Goal: Navigation & Orientation: Go to known website

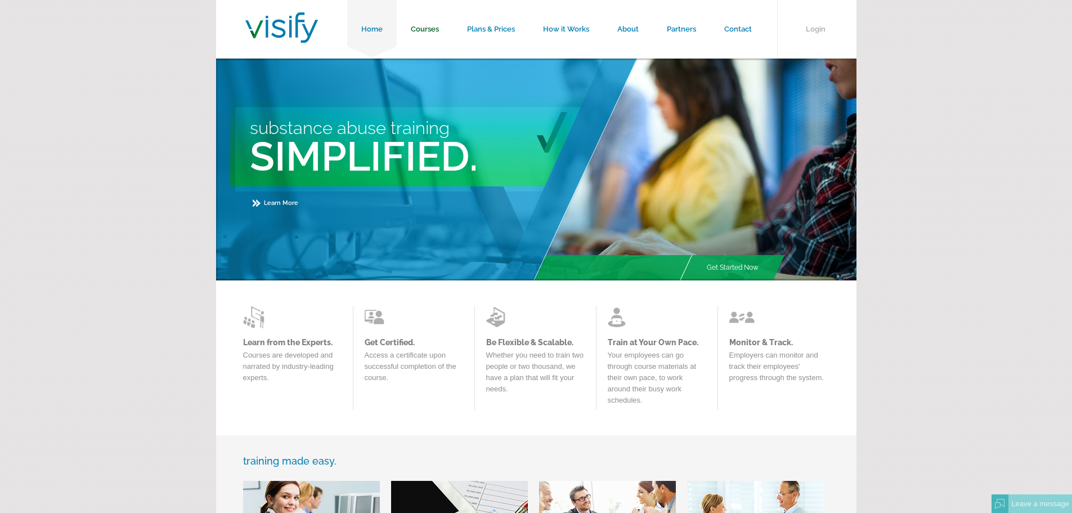
click at [445, 39] on link "Courses" at bounding box center [425, 29] width 56 height 59
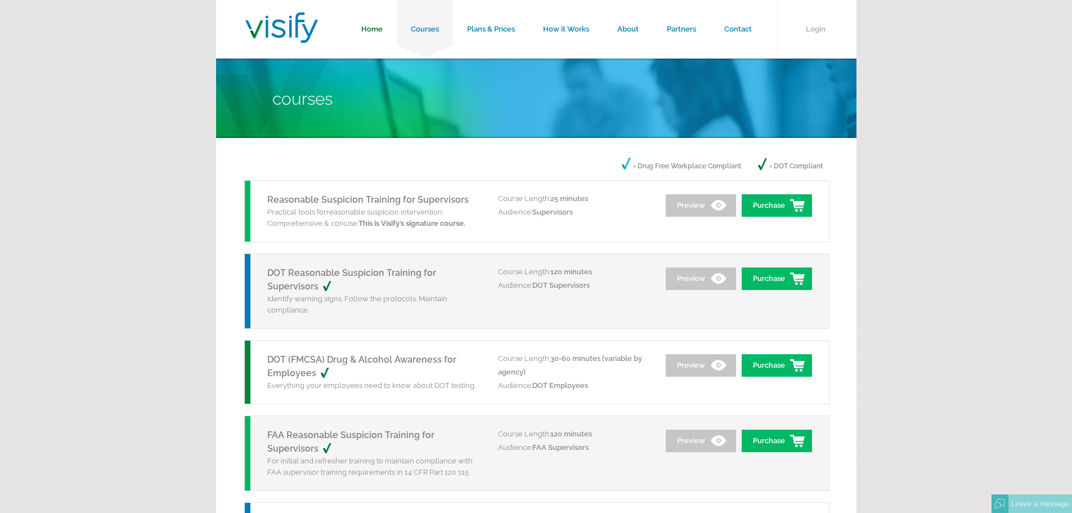
click at [365, 17] on link "Home" at bounding box center [372, 29] width 50 height 59
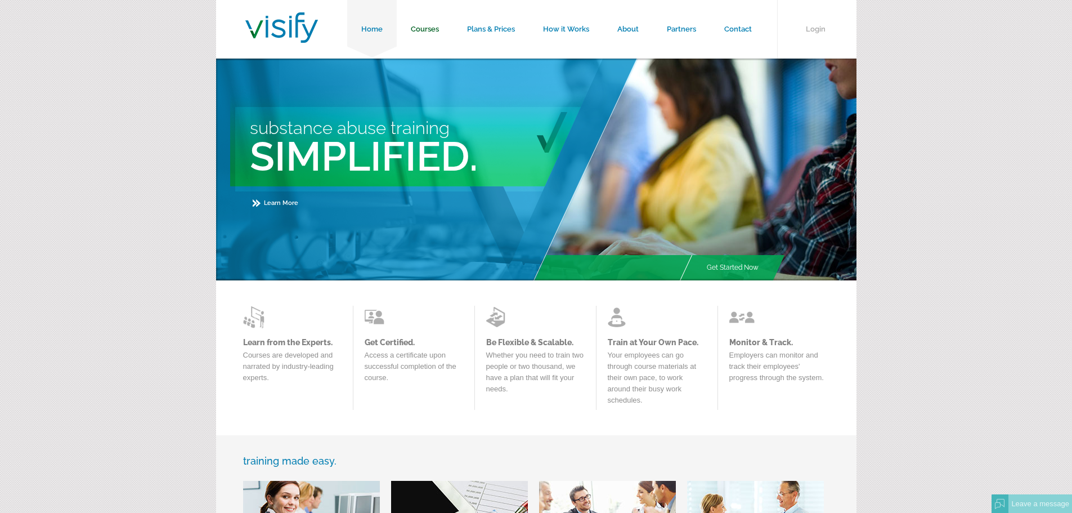
click at [441, 32] on link "Courses" at bounding box center [425, 29] width 56 height 59
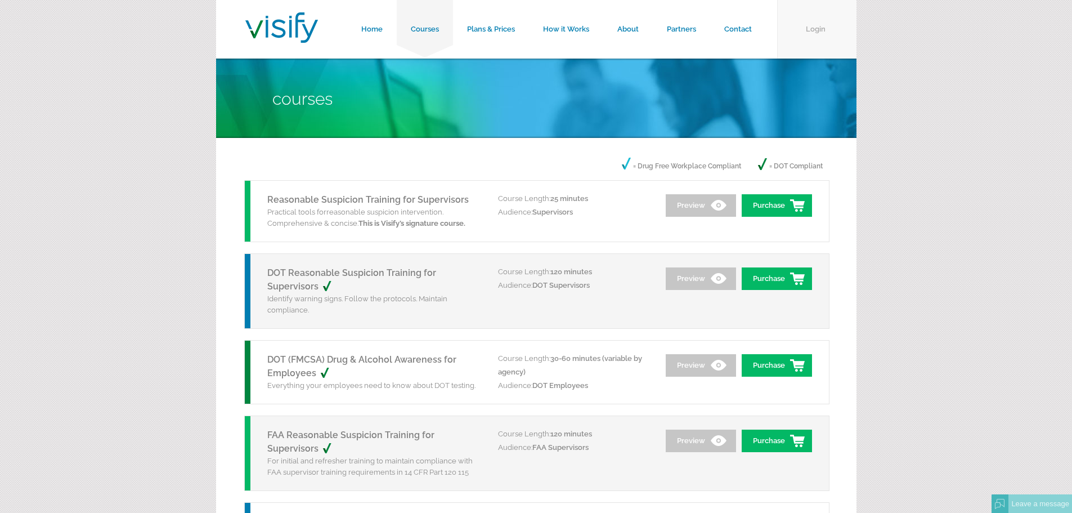
click at [819, 31] on link "Login" at bounding box center [816, 29] width 79 height 59
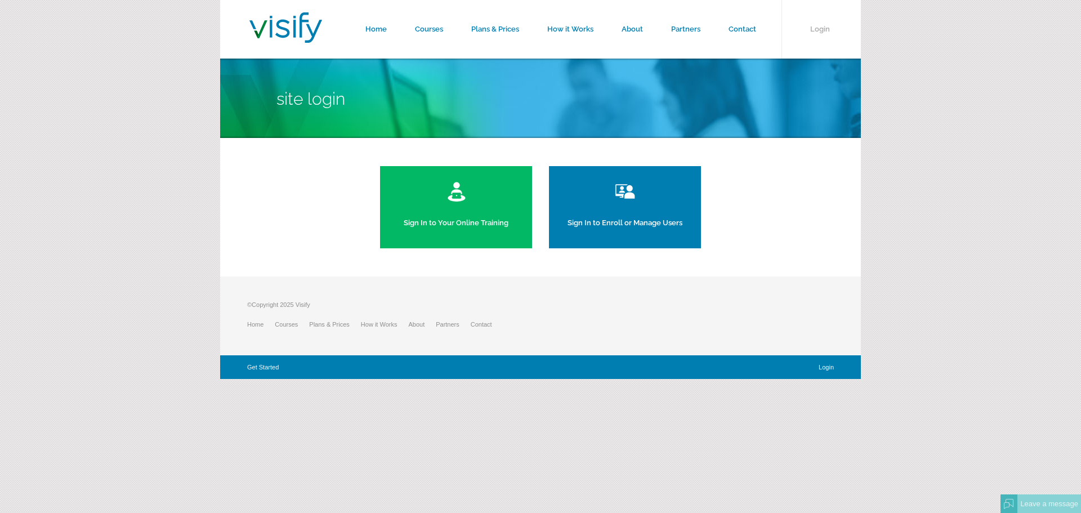
click at [460, 204] on link "Sign In to Your Online Training" at bounding box center [456, 207] width 152 height 82
